Goal: Book appointment/travel/reservation

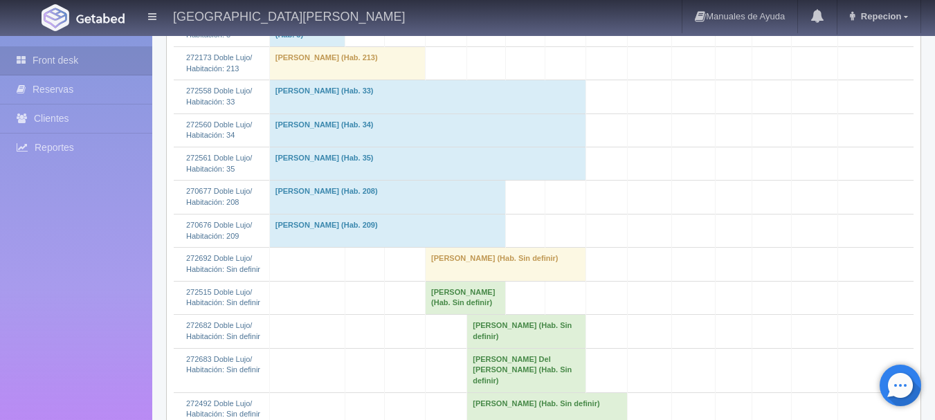
scroll to position [415, 0]
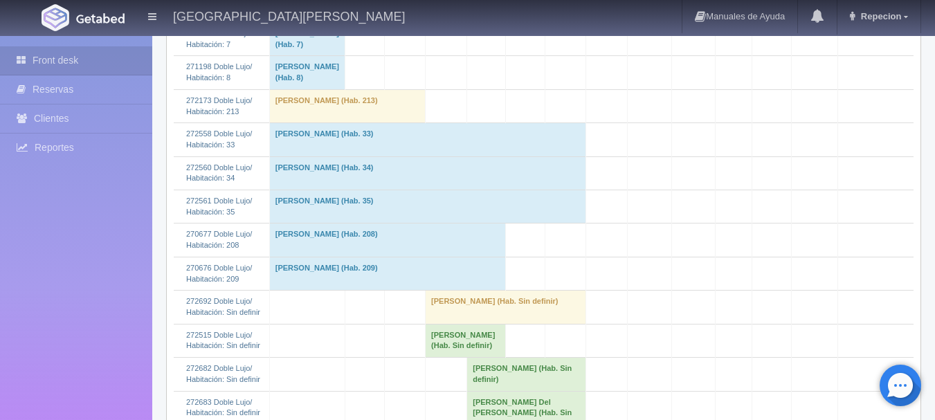
click at [496, 156] on td "[PERSON_NAME] (Hab. 33)" at bounding box center [427, 139] width 316 height 33
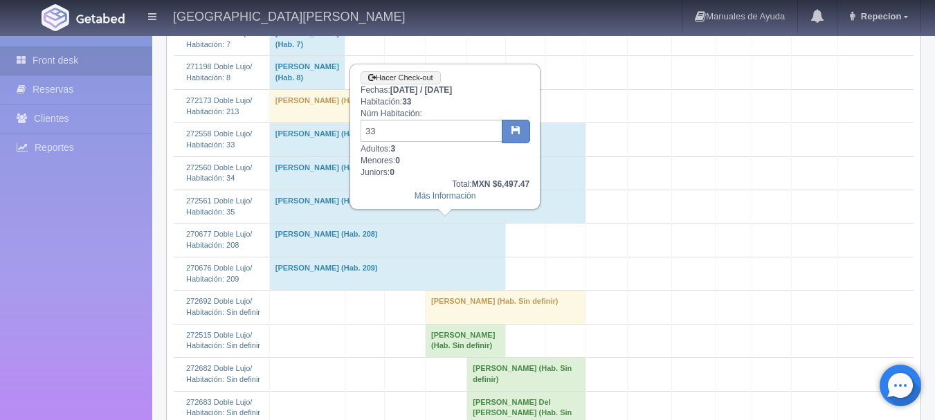
click at [496, 156] on td "[PERSON_NAME] (Hab. 33)" at bounding box center [427, 139] width 316 height 33
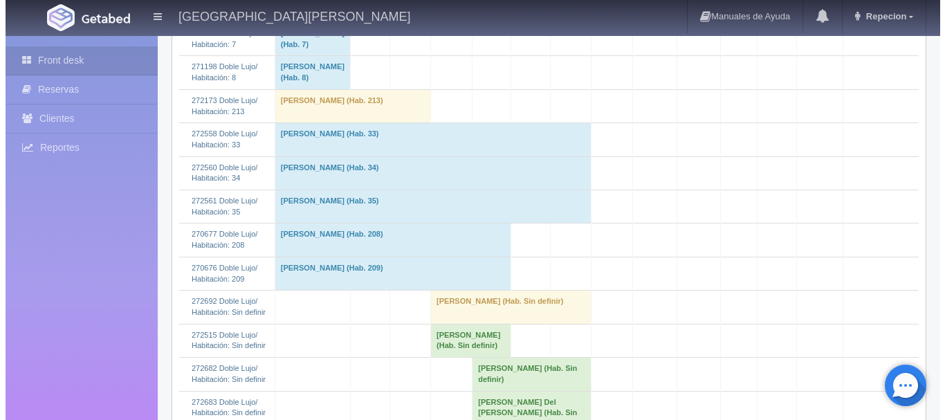
scroll to position [0, 0]
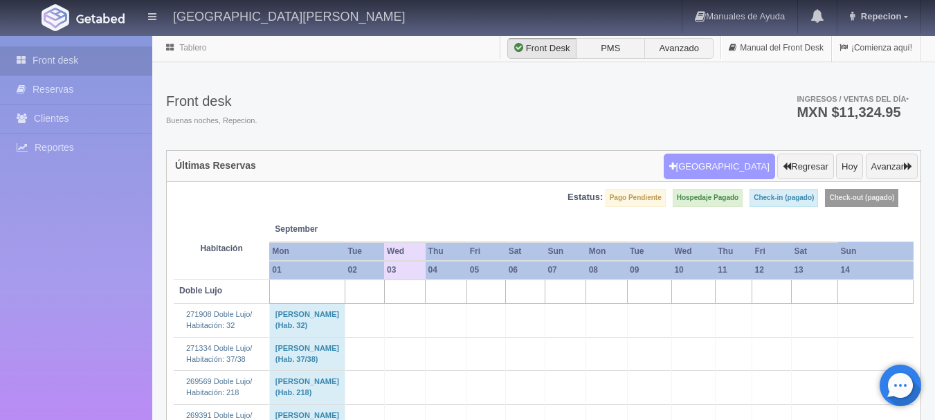
click at [731, 170] on button "[GEOGRAPHIC_DATA]" at bounding box center [718, 167] width 111 height 26
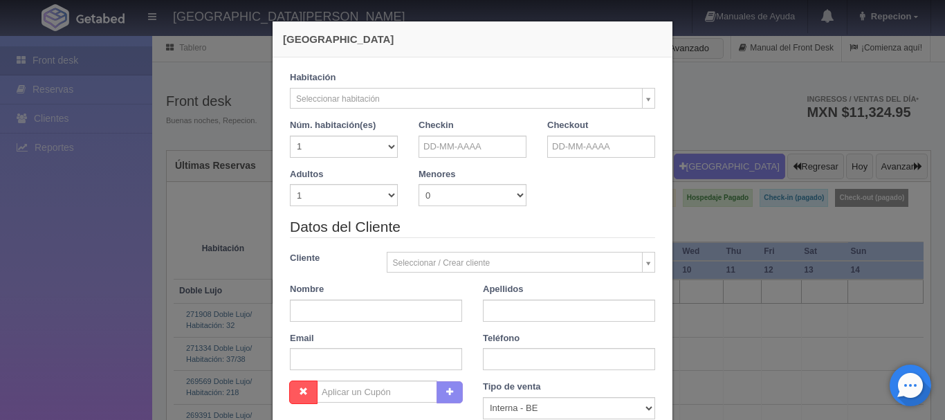
checkbox input "false"
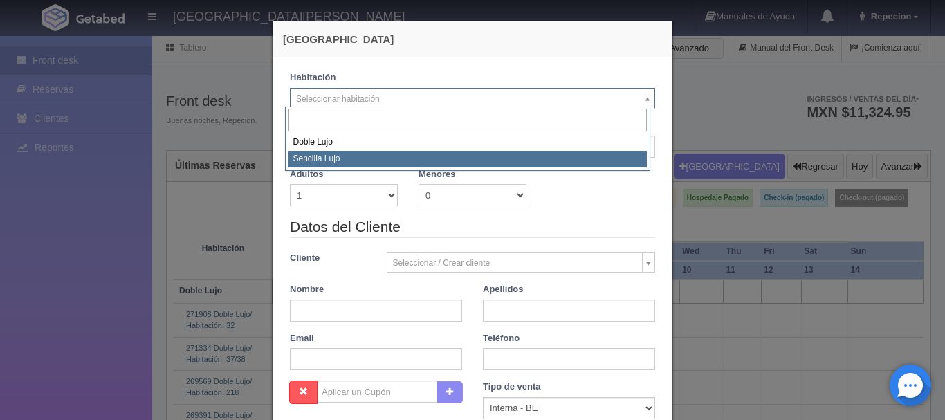
select select "576"
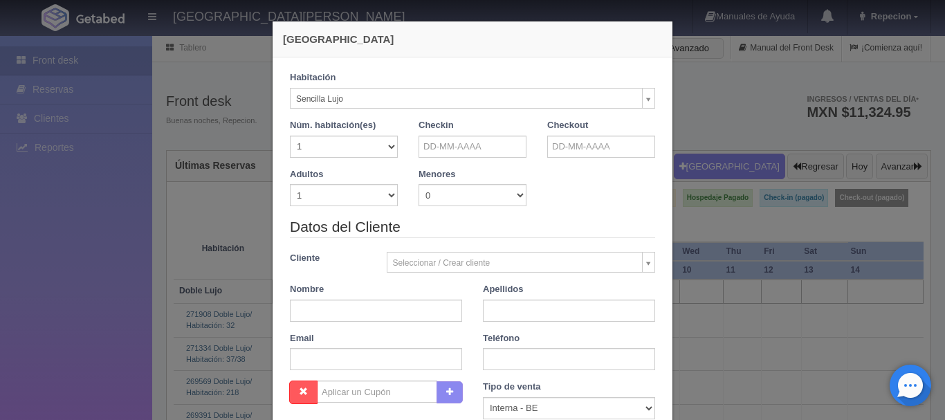
checkbox input "false"
click at [463, 147] on input "text" at bounding box center [472, 147] width 108 height 22
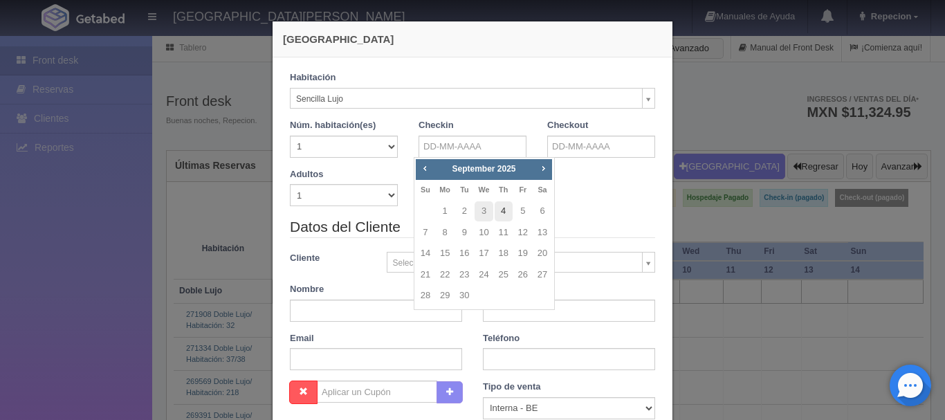
click at [504, 208] on link "4" at bounding box center [504, 211] width 18 height 20
type input "[DATE]"
checkbox input "false"
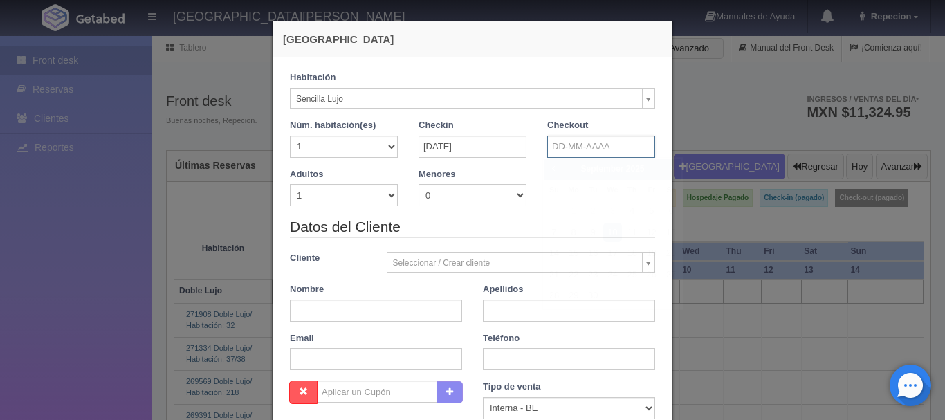
click at [572, 148] on input "text" at bounding box center [601, 147] width 108 height 22
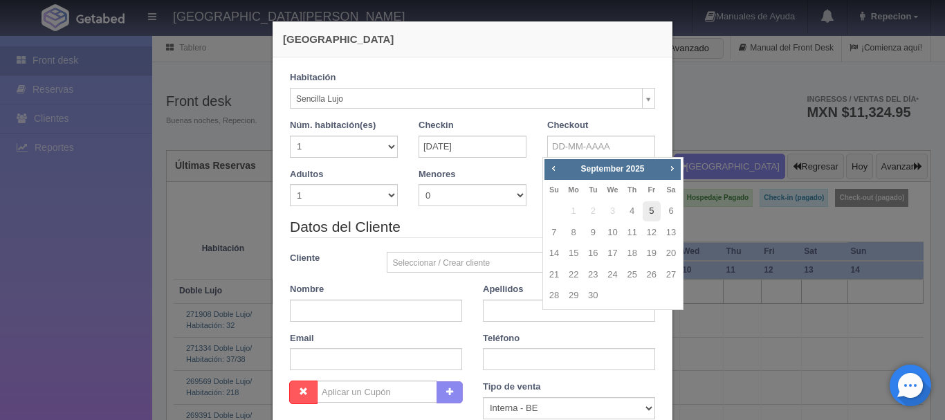
click at [653, 208] on link "5" at bounding box center [652, 211] width 18 height 20
type input "[DATE]"
click at [653, 208] on link "5" at bounding box center [652, 211] width 18 height 20
checkbox input "false"
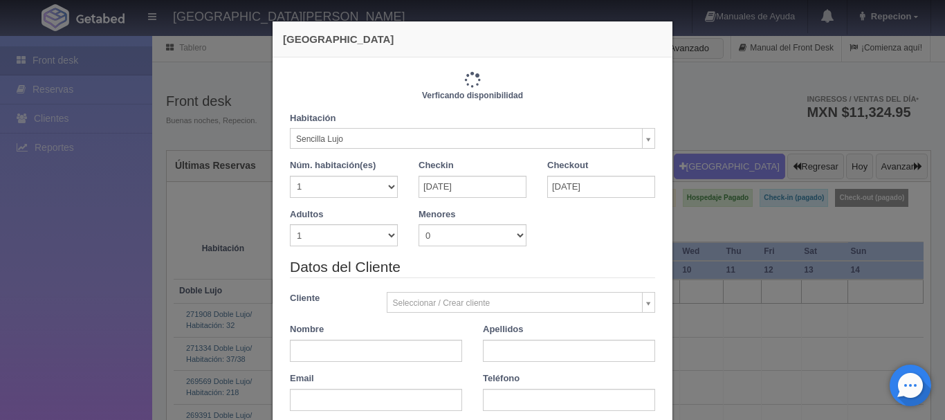
type input "1150.00"
checkbox input "false"
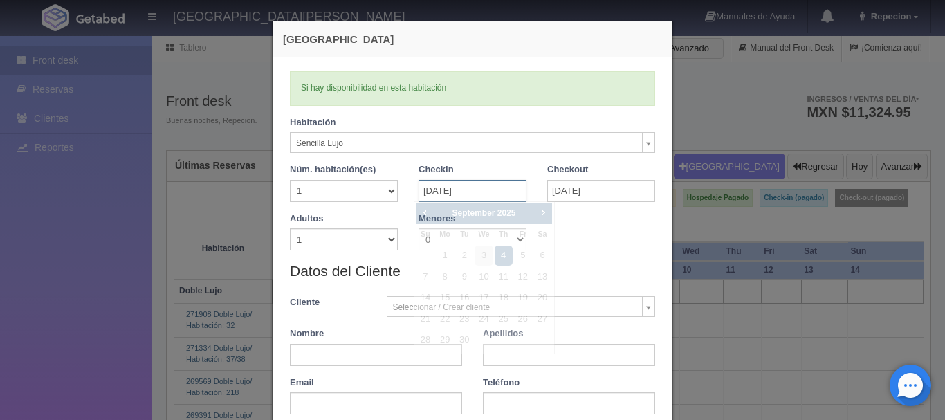
click at [484, 195] on input "[DATE]" at bounding box center [472, 191] width 108 height 22
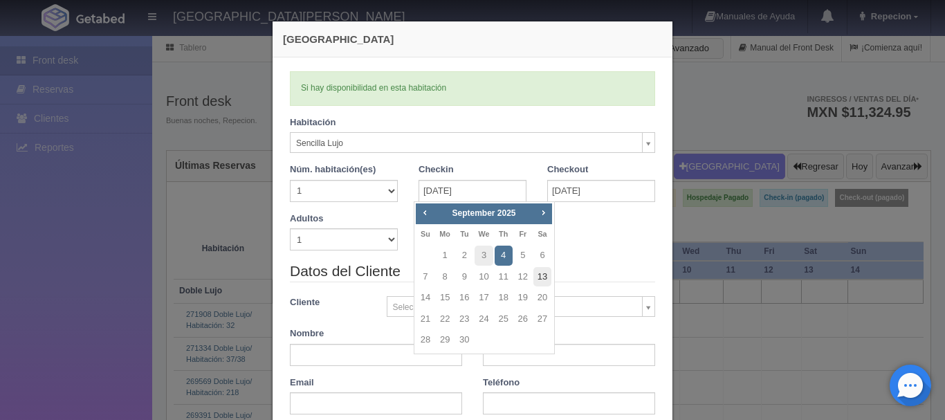
click at [544, 277] on link "13" at bounding box center [542, 277] width 18 height 20
type input "[DATE]"
checkbox input "false"
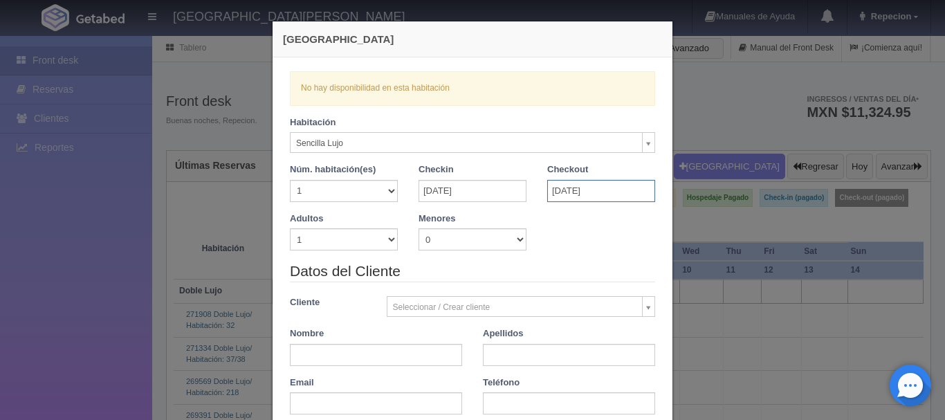
click at [571, 195] on input "[DATE]" at bounding box center [601, 191] width 108 height 22
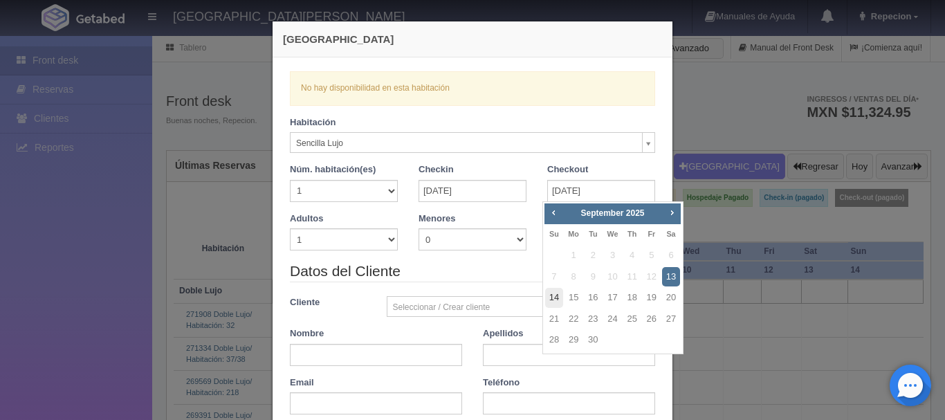
click at [552, 297] on link "14" at bounding box center [554, 298] width 18 height 20
type input "[DATE]"
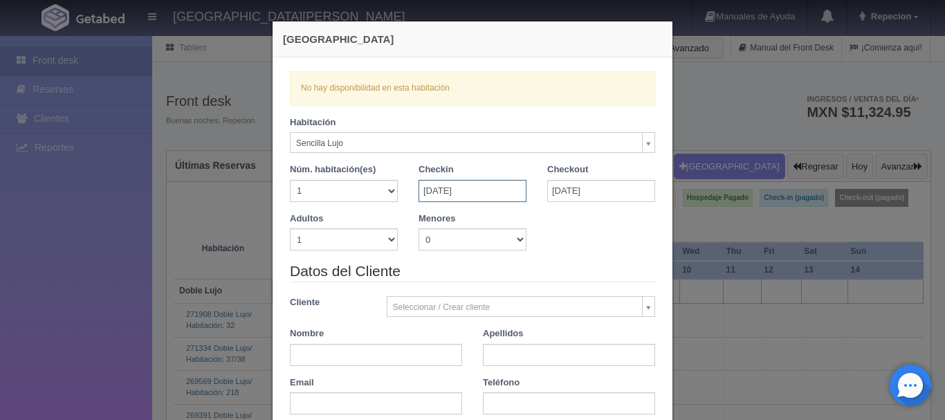
click at [485, 194] on input "[DATE]" at bounding box center [472, 191] width 108 height 22
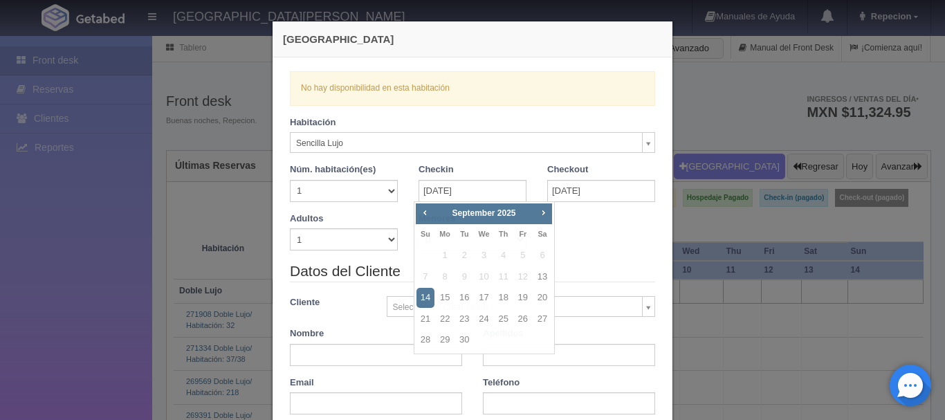
click at [569, 234] on div "Adultos 1 2 3 4 5 6 7 8 9 10 [GEOGRAPHIC_DATA] 0 1 2 3 4 5 6 7 8 9 10 Edad meno…" at bounding box center [472, 236] width 386 height 49
checkbox input "false"
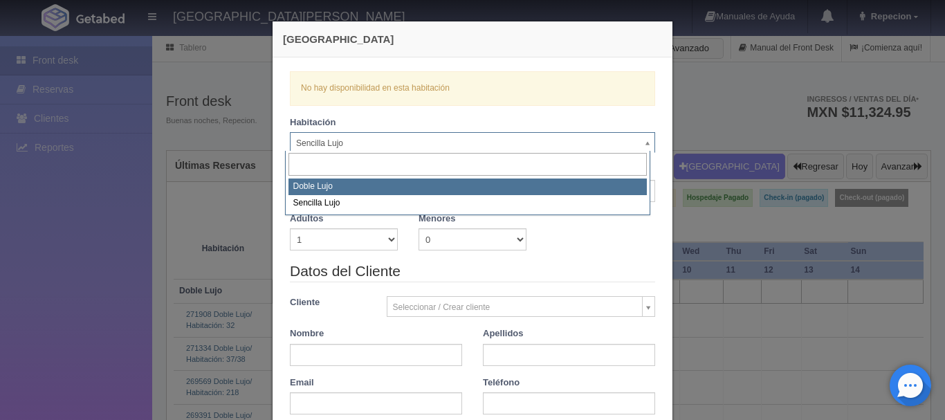
click at [356, 183] on select "1 2 3 4 5 6 7 8 9 10 11 12 13 14 15 16 17 18 19 20" at bounding box center [344, 191] width 108 height 22
select select "577"
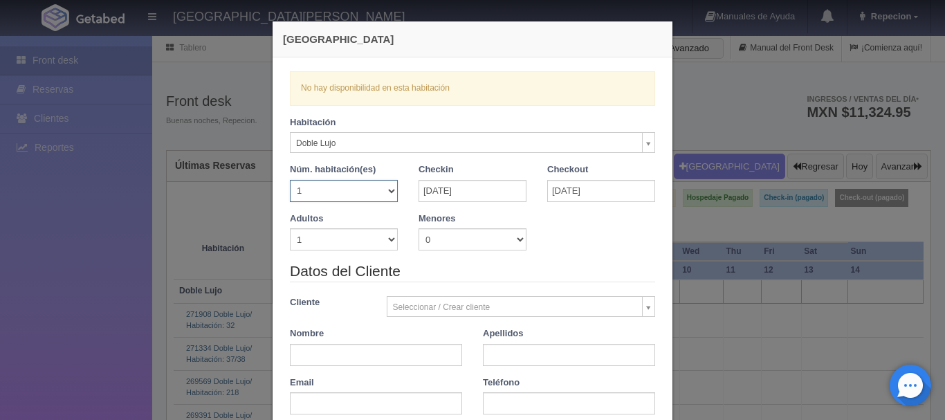
checkbox input "false"
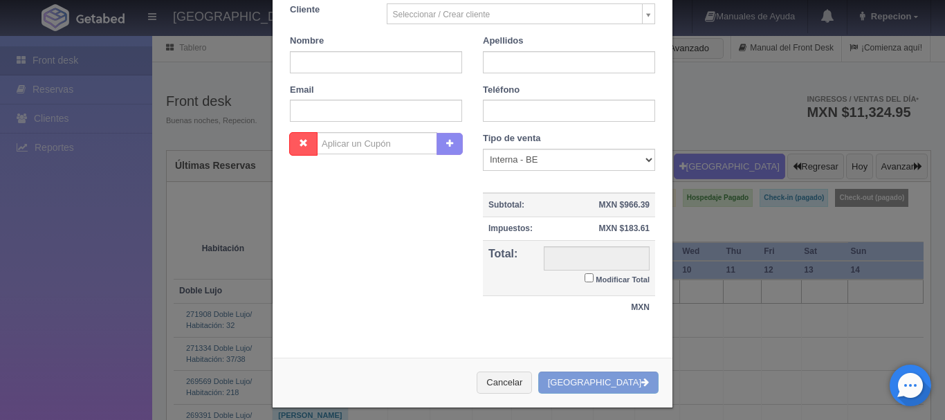
scroll to position [304, 0]
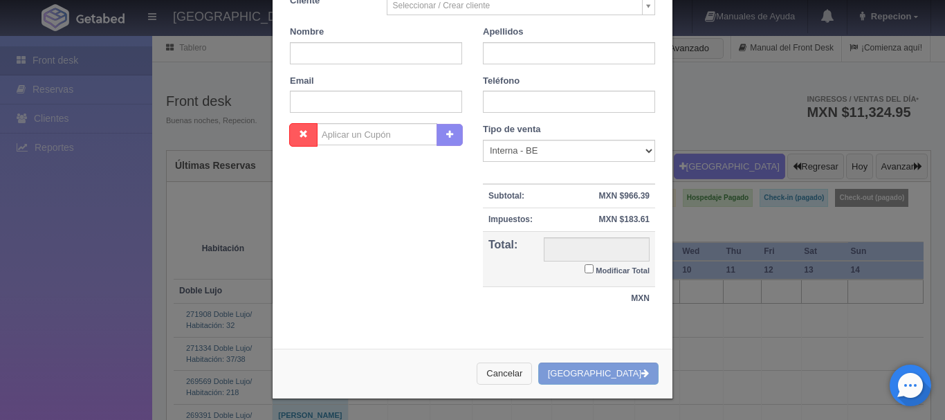
click at [532, 376] on button "Cancelar" at bounding box center [504, 373] width 55 height 23
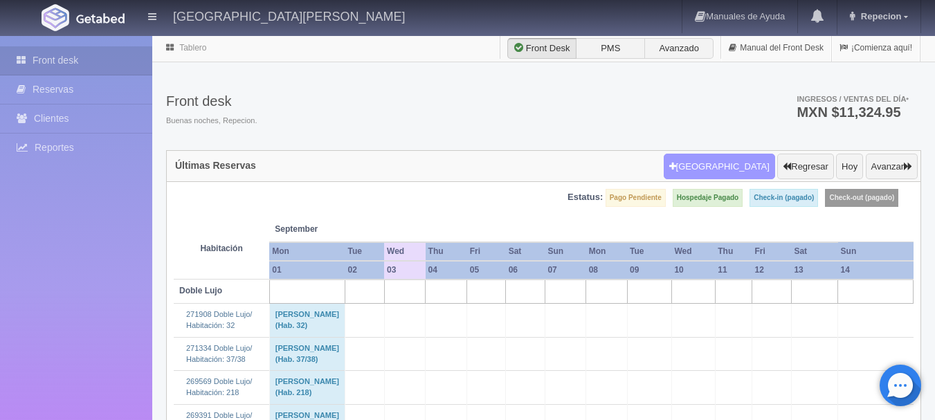
click at [721, 165] on button "[GEOGRAPHIC_DATA]" at bounding box center [718, 167] width 111 height 26
select select
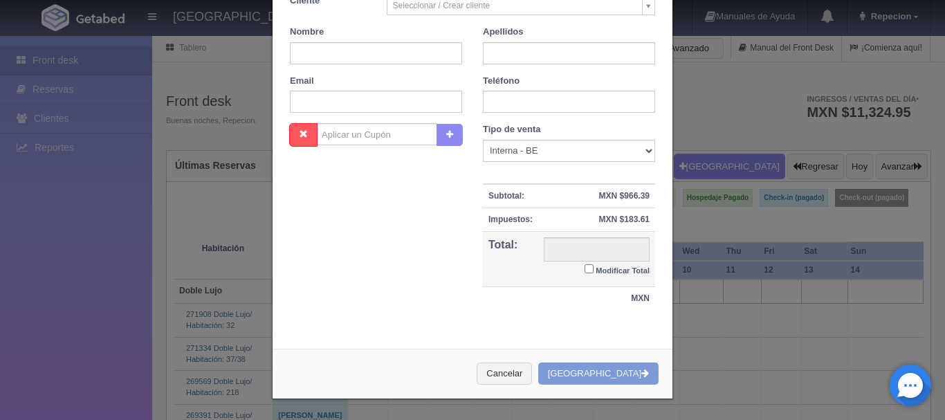
checkbox input "false"
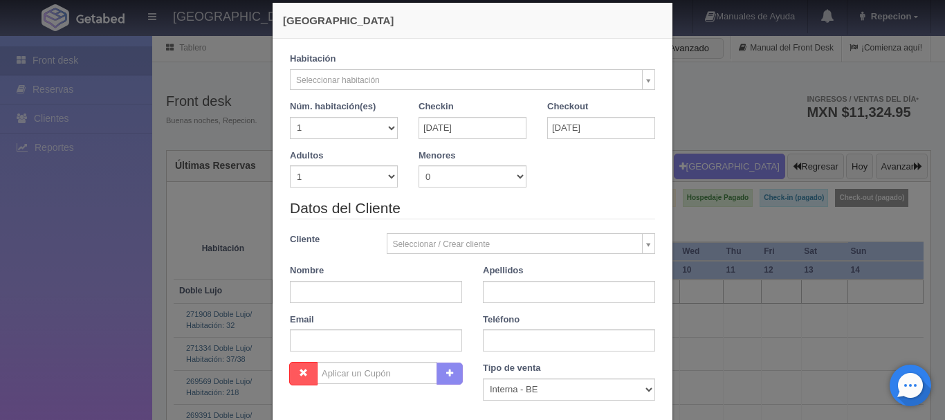
scroll to position [0, 0]
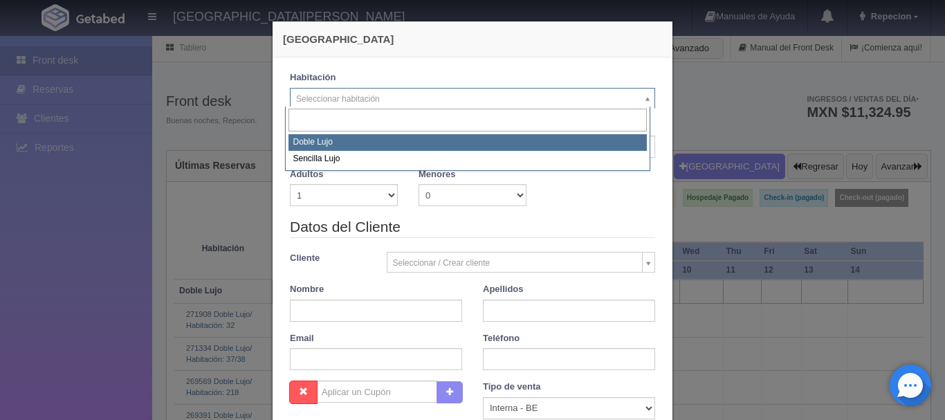
select select "577"
checkbox input "false"
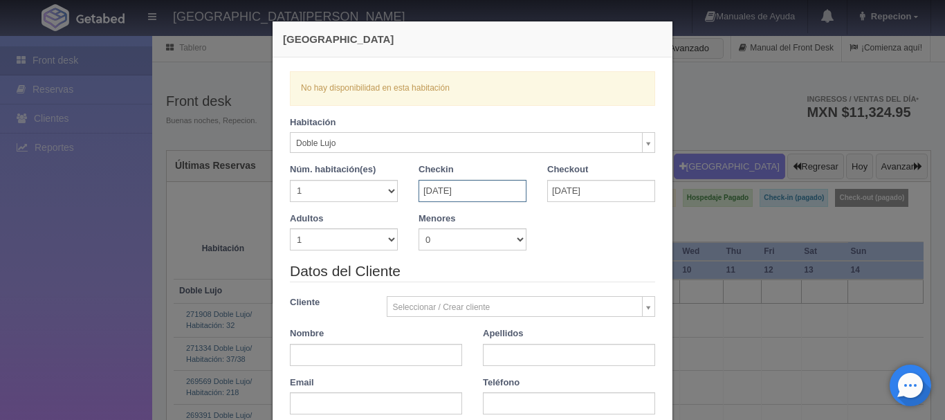
click at [488, 190] on input "[DATE]" at bounding box center [472, 191] width 108 height 22
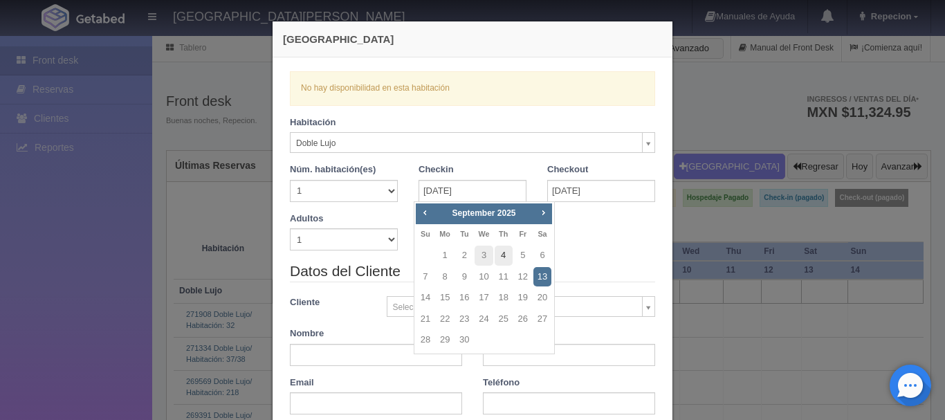
click at [504, 254] on link "4" at bounding box center [504, 256] width 18 height 20
type input "[DATE]"
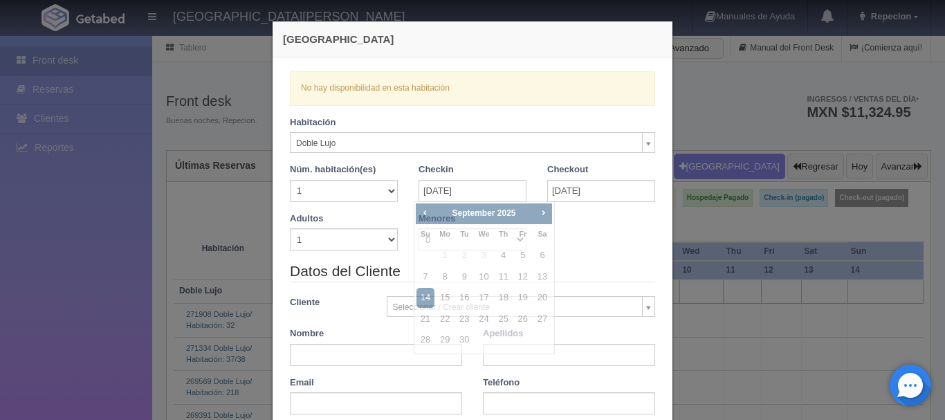
checkbox input "false"
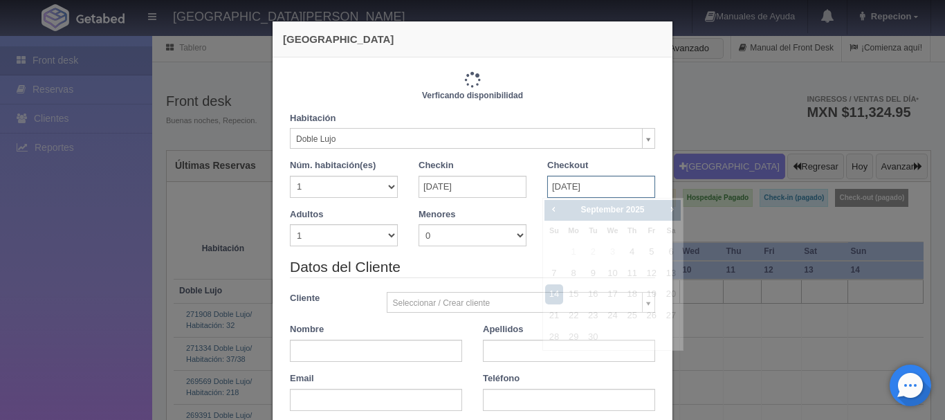
click at [573, 189] on input "[DATE]" at bounding box center [601, 187] width 108 height 22
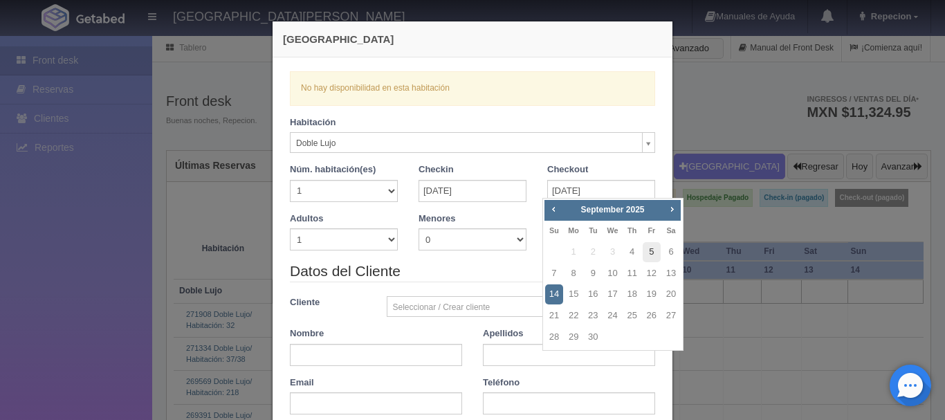
click at [656, 251] on link "5" at bounding box center [652, 252] width 18 height 20
type input "[DATE]"
checkbox input "false"
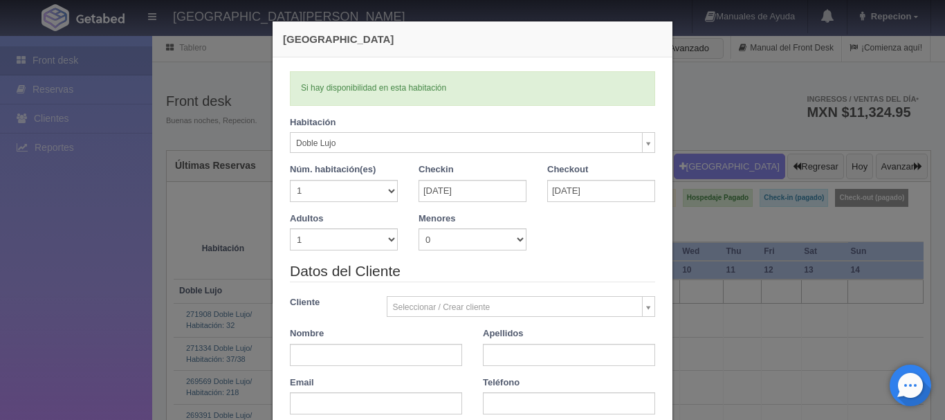
type input "1220.00"
checkbox input "false"
click at [503, 192] on input "[DATE]" at bounding box center [472, 191] width 108 height 22
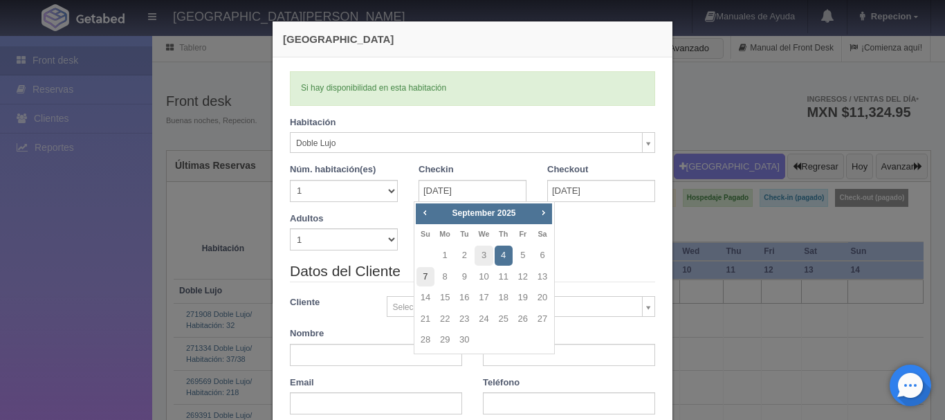
click at [427, 276] on link "7" at bounding box center [425, 277] width 18 height 20
type input "[DATE]"
checkbox input "false"
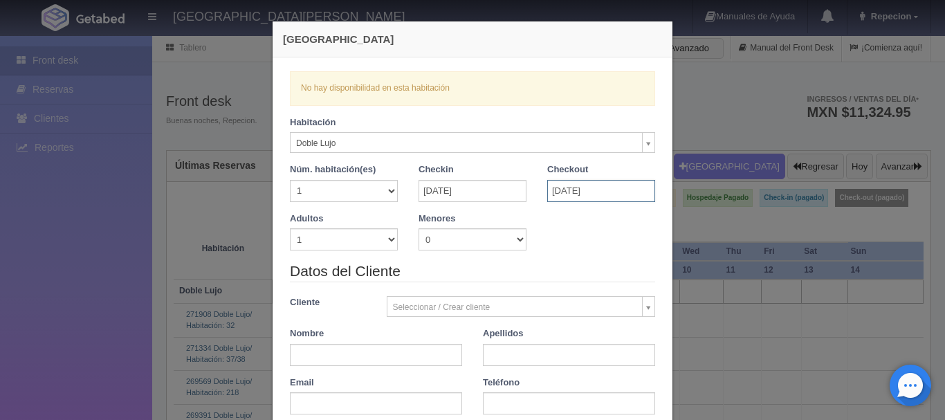
click at [561, 185] on input "[DATE]" at bounding box center [601, 191] width 108 height 22
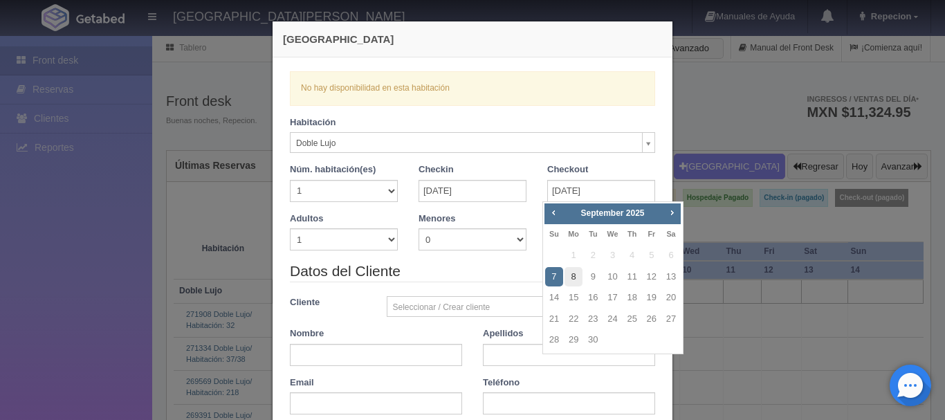
click at [569, 278] on link "8" at bounding box center [573, 277] width 18 height 20
type input "[DATE]"
checkbox input "false"
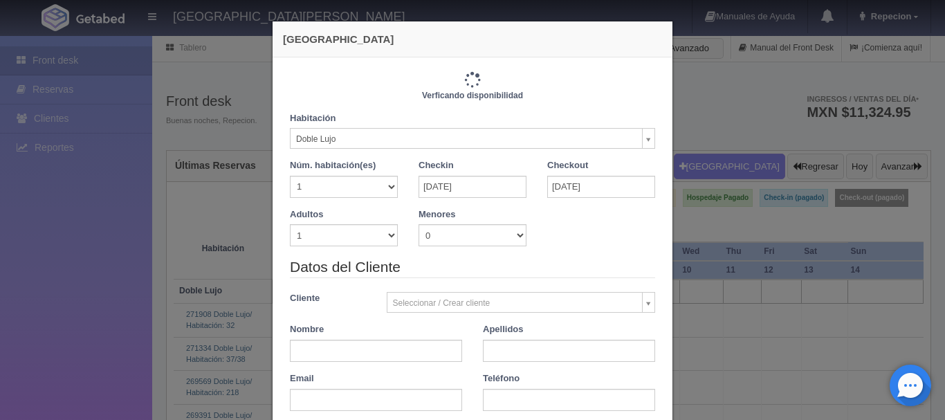
type input "1220.00"
checkbox input "false"
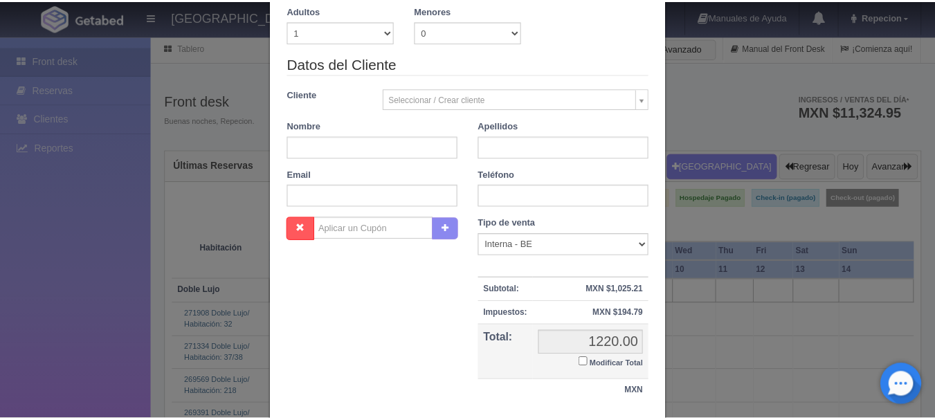
scroll to position [304, 0]
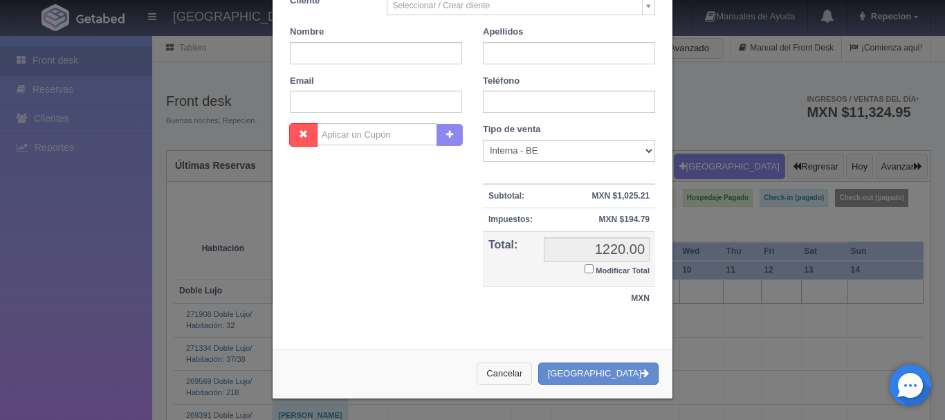
click at [532, 378] on button "Cancelar" at bounding box center [504, 373] width 55 height 23
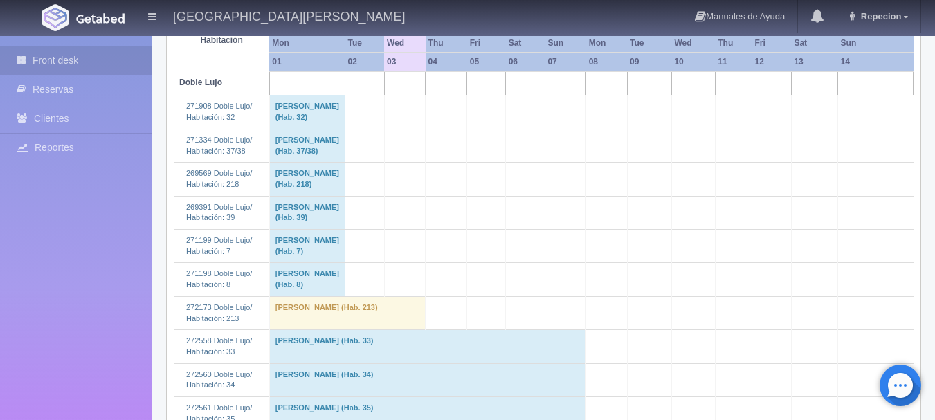
scroll to position [208, 0]
